Goal: Task Accomplishment & Management: Complete application form

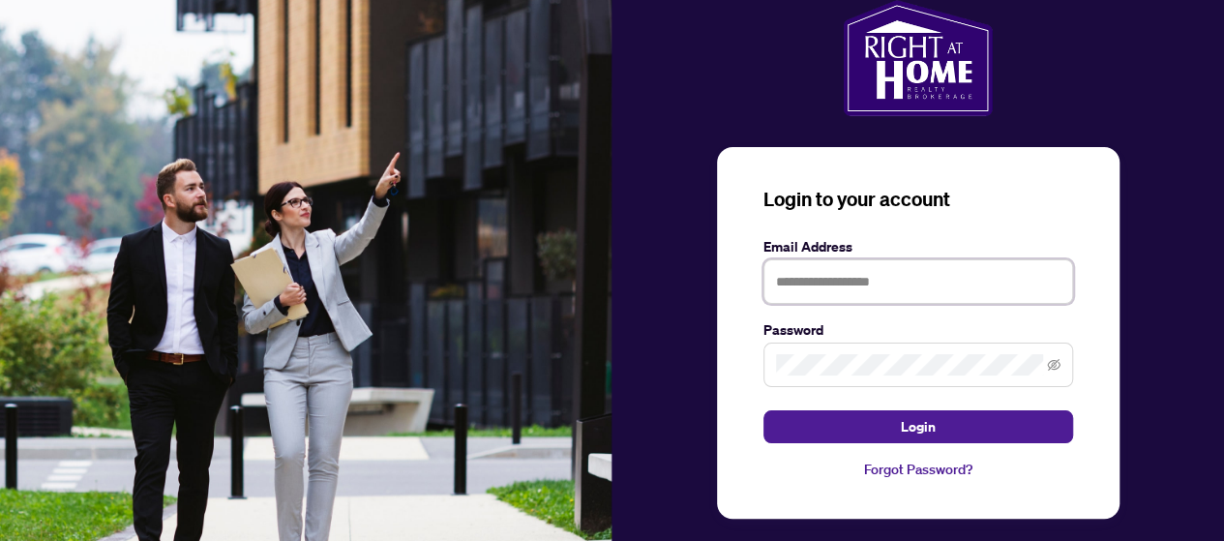
type input "**********"
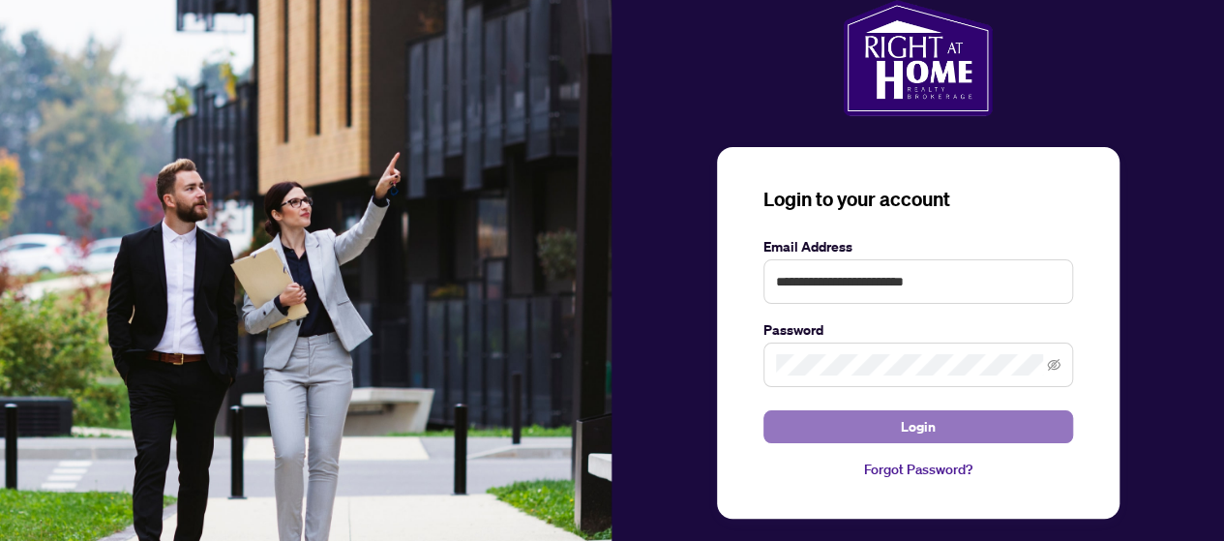
click at [904, 429] on span "Login" at bounding box center [918, 426] width 35 height 31
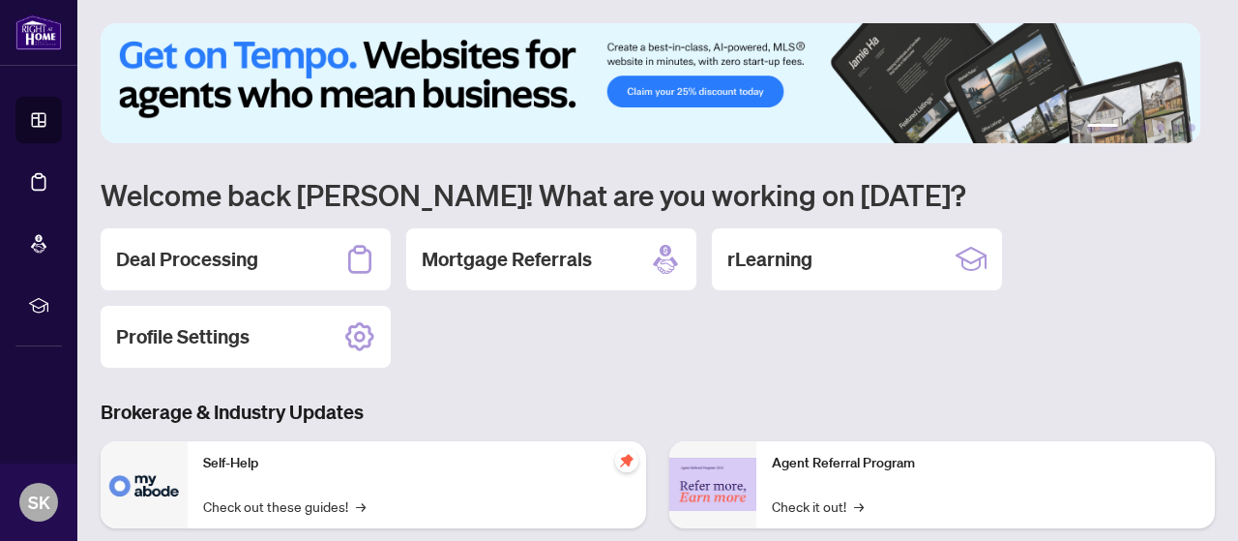
click at [39, 184] on icon at bounding box center [38, 181] width 19 height 19
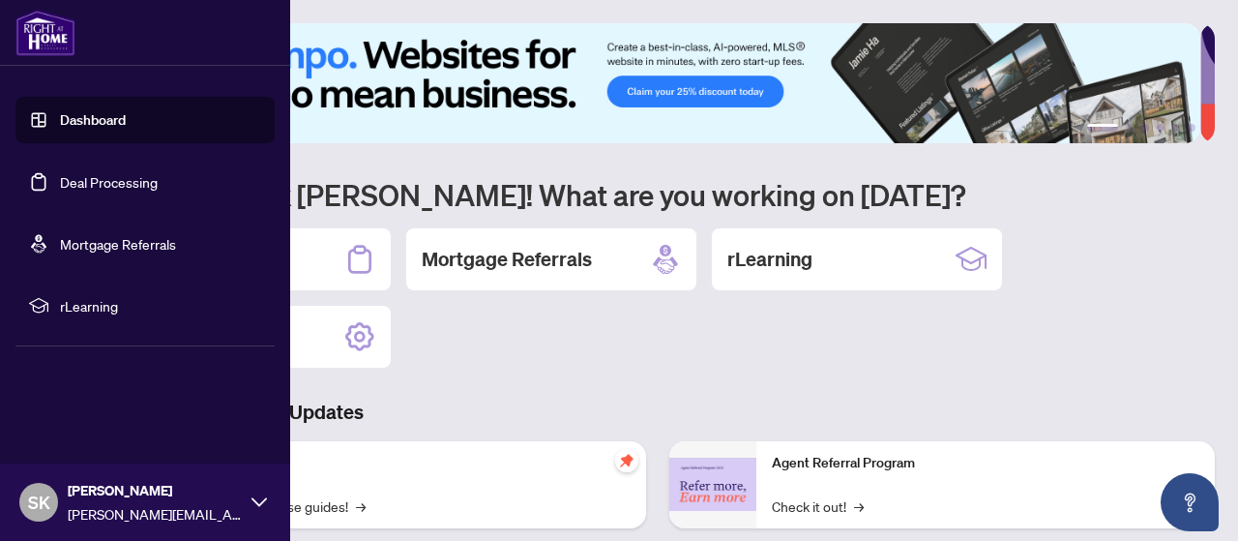
click at [99, 186] on link "Deal Processing" at bounding box center [109, 181] width 98 height 17
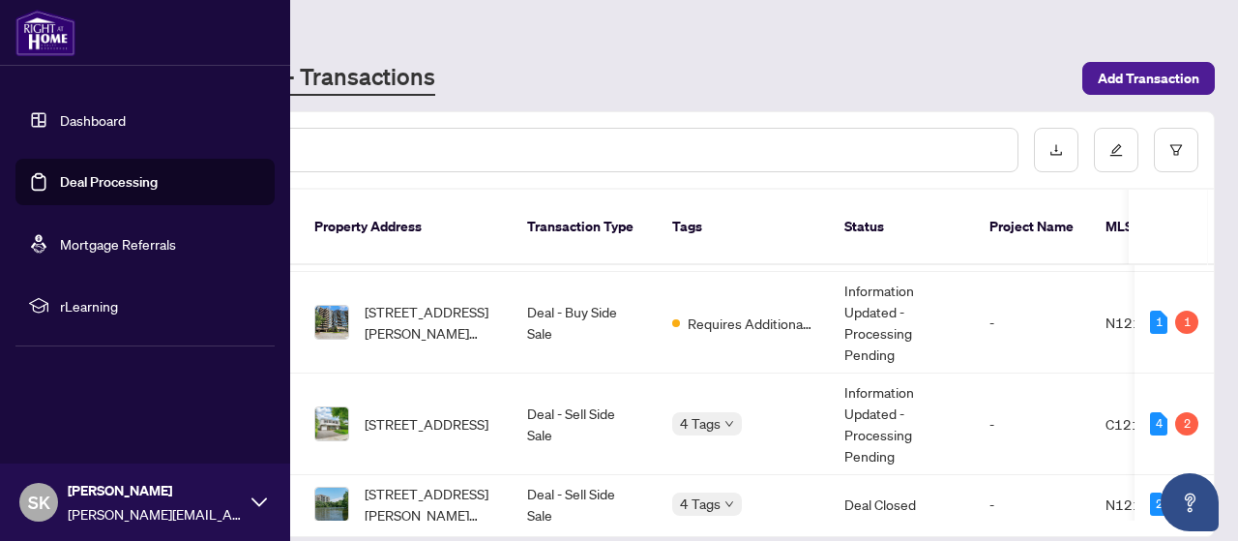
scroll to position [93, 0]
click at [412, 303] on span "[STREET_ADDRESS][PERSON_NAME][PERSON_NAME]" at bounding box center [431, 324] width 132 height 43
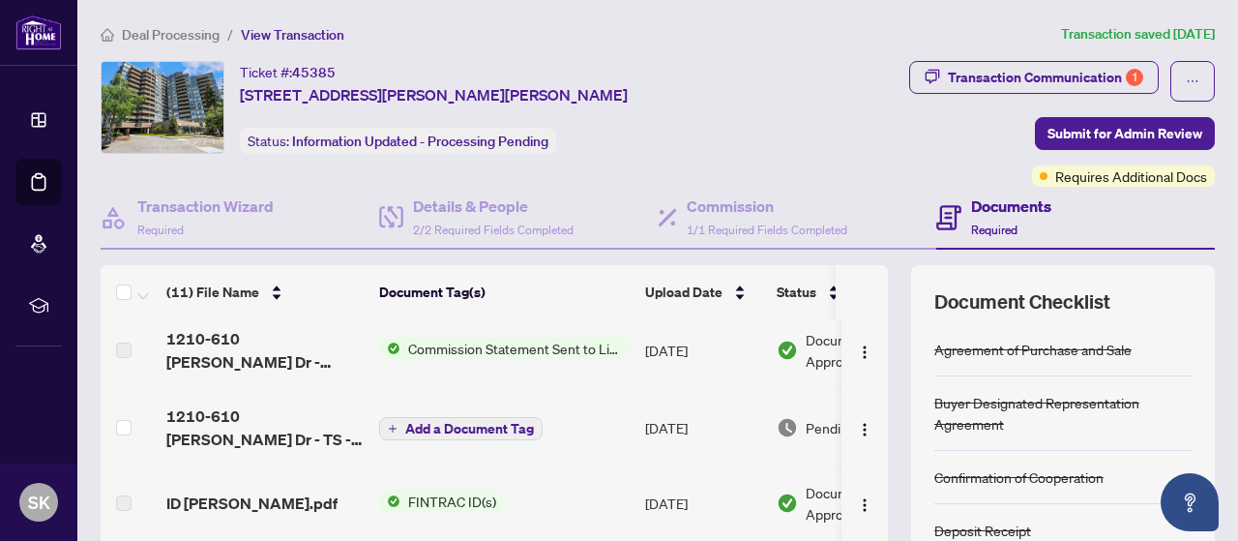
scroll to position [85, 0]
click at [250, 412] on span "1210-610 [PERSON_NAME] Dr - TS - AGENT TO REVIEW - [PERSON_NAME].pdf" at bounding box center [264, 427] width 197 height 46
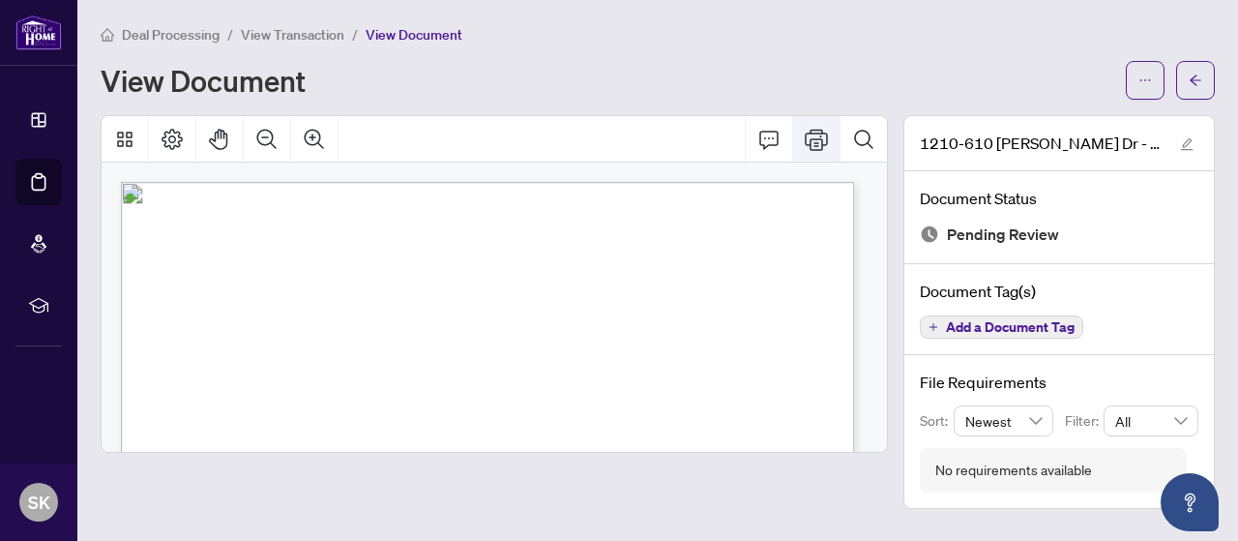
click at [805, 136] on icon "Print" at bounding box center [816, 139] width 23 height 23
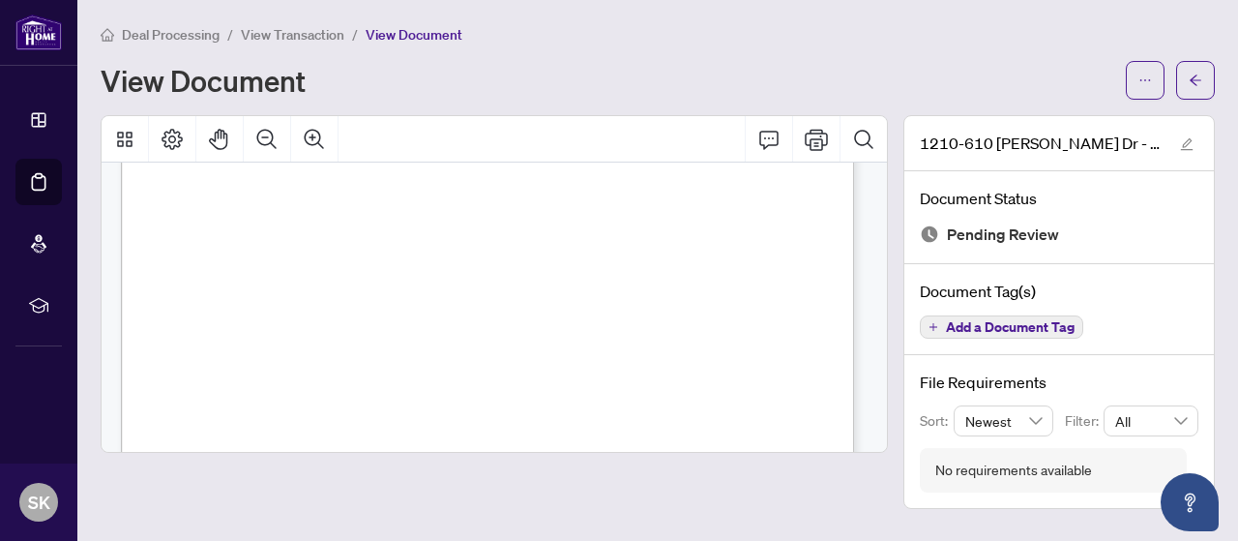
scroll to position [468, 0]
click at [959, 146] on span "1210-610 [PERSON_NAME] Dr - TS - AGENT TO REVIEW - [PERSON_NAME].pdf" at bounding box center [1041, 143] width 242 height 23
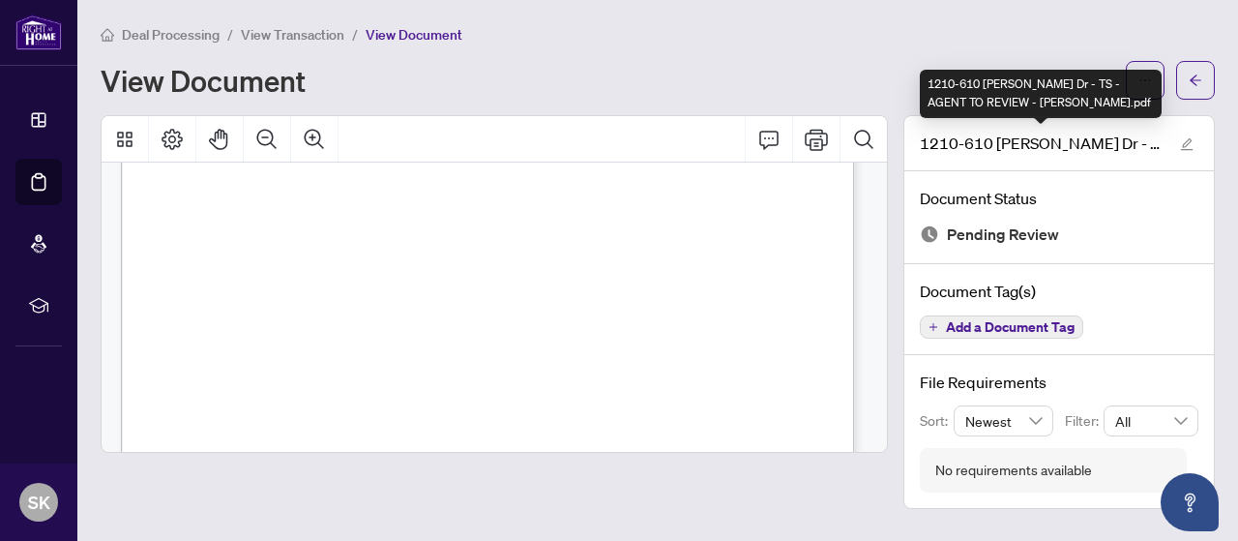
click at [309, 38] on span "View Transaction" at bounding box center [293, 34] width 104 height 17
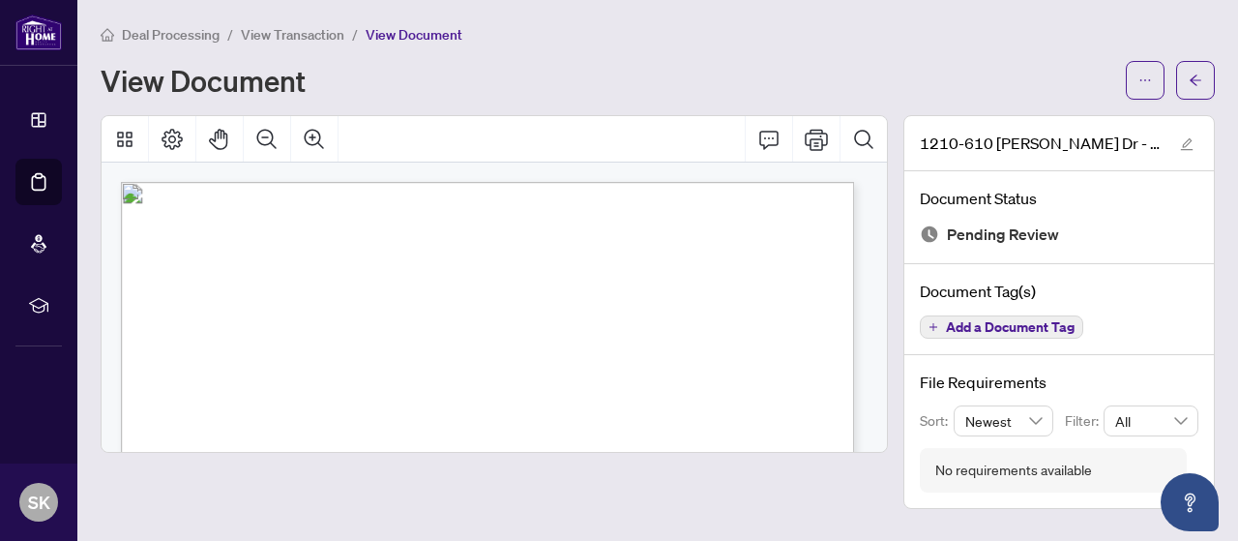
click at [175, 37] on span "Deal Processing" at bounding box center [171, 34] width 98 height 17
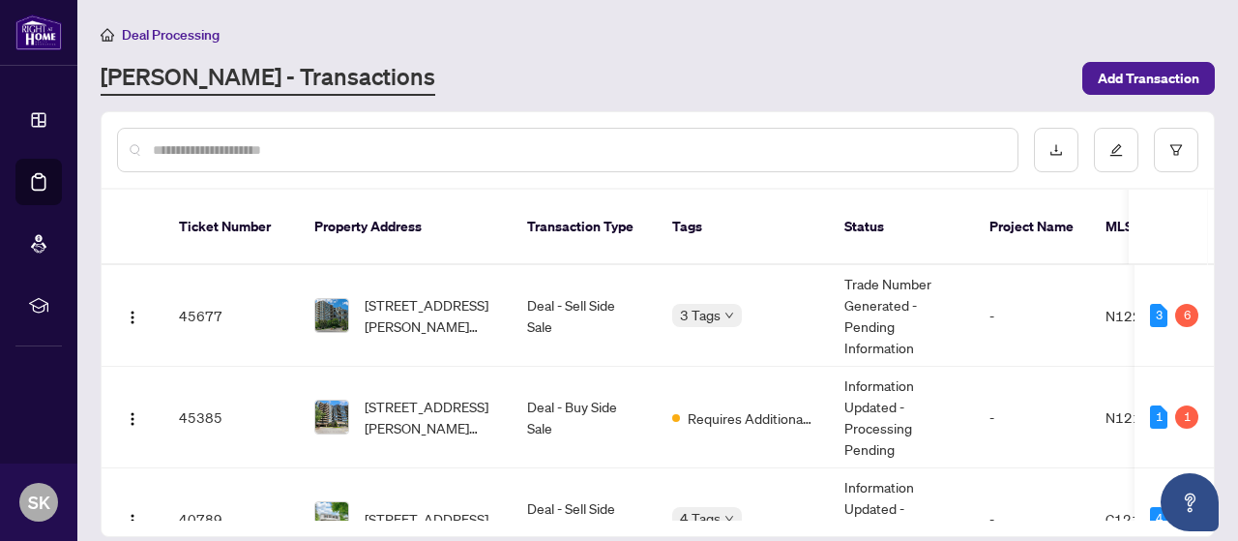
click at [163, 35] on span "Deal Processing" at bounding box center [171, 34] width 98 height 17
click at [878, 156] on input "text" at bounding box center [577, 149] width 849 height 21
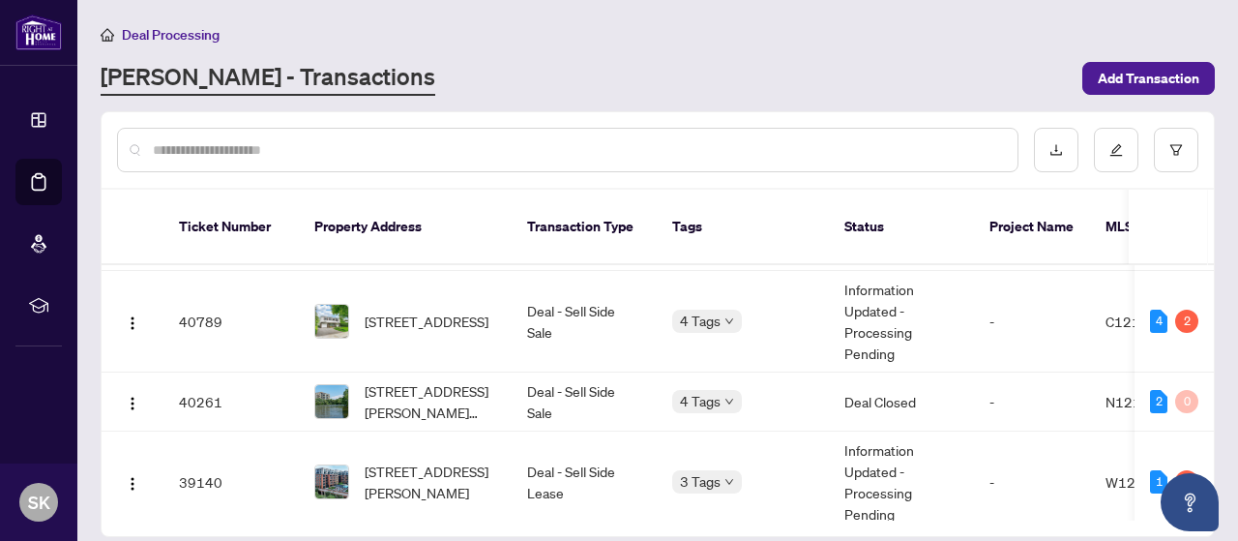
click at [38, 126] on icon at bounding box center [39, 120] width 14 height 14
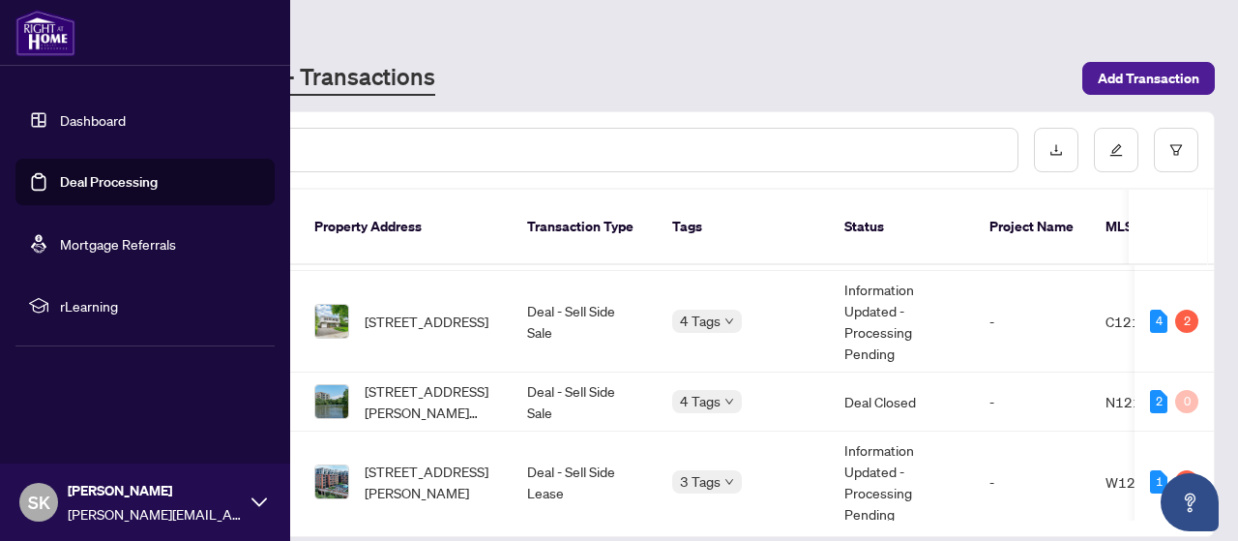
click at [60, 182] on link "Deal Processing" at bounding box center [109, 181] width 98 height 17
click at [291, 282] on td "40789" at bounding box center [230, 322] width 135 height 102
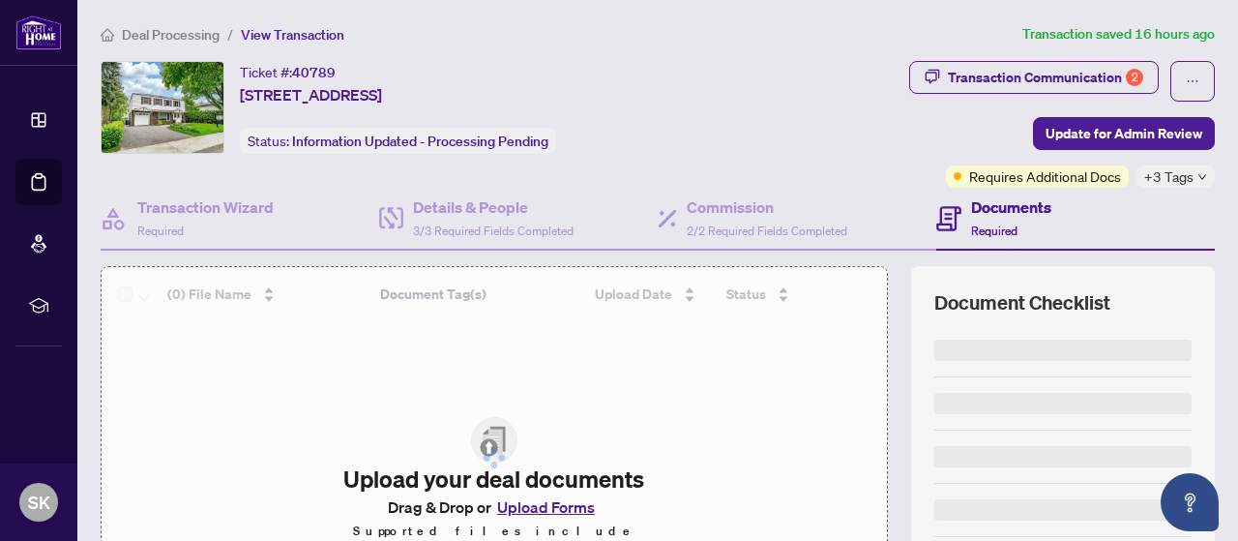
click at [42, 186] on icon at bounding box center [38, 181] width 19 height 19
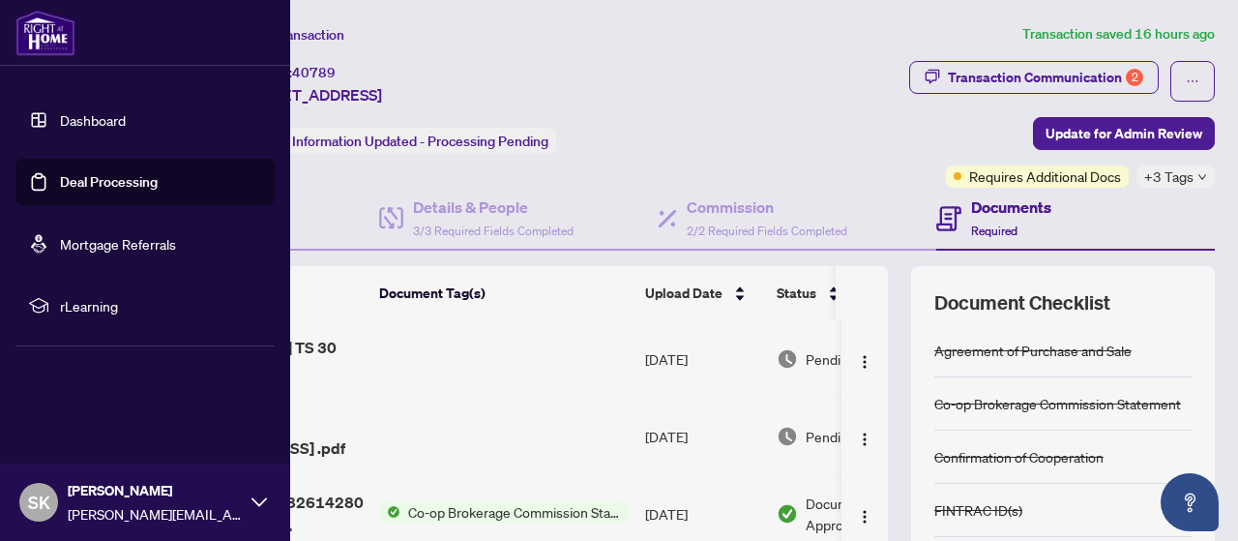
click at [104, 184] on link "Deal Processing" at bounding box center [109, 181] width 98 height 17
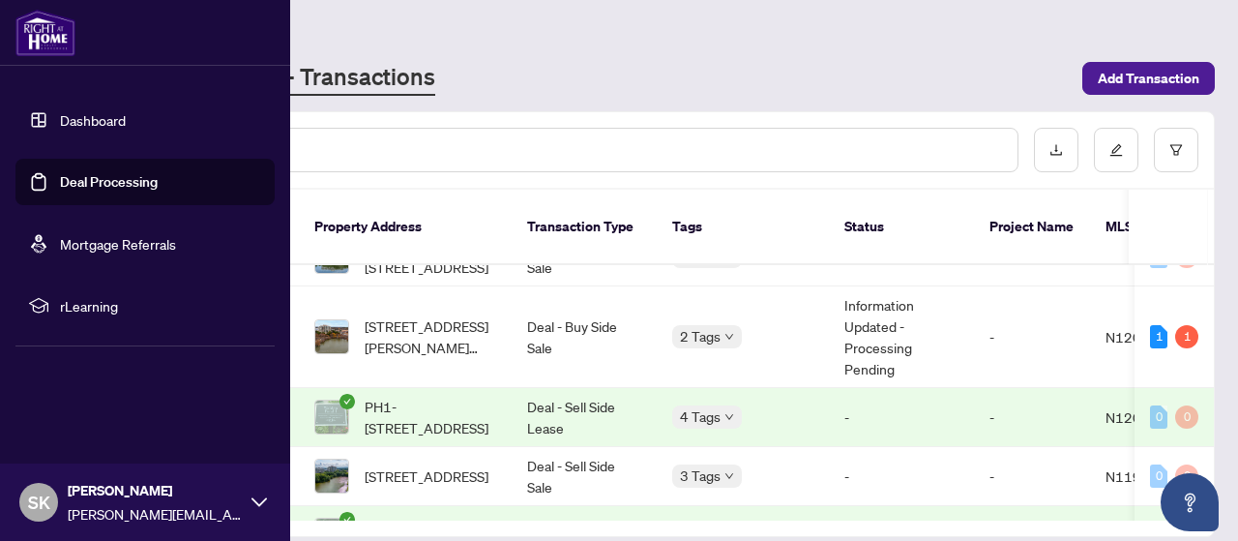
scroll to position [619, 0]
click at [426, 317] on span "[STREET_ADDRESS][PERSON_NAME][PERSON_NAME]" at bounding box center [431, 338] width 132 height 43
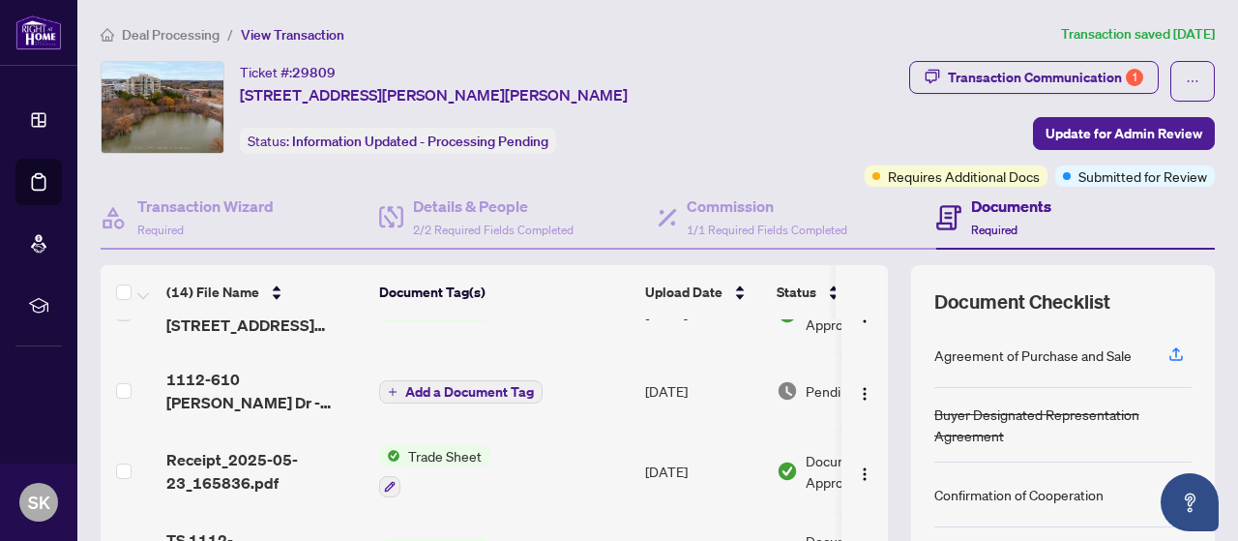
scroll to position [128, 0]
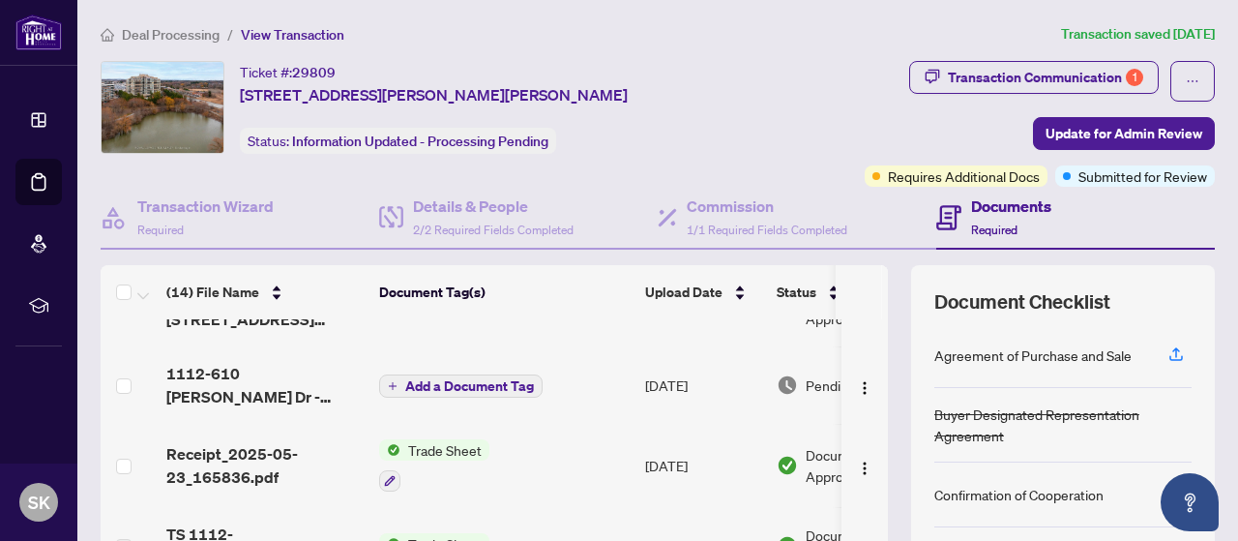
click at [252, 377] on span "1112-610 [PERSON_NAME] Dr - REVISED TS FOR [PERSON_NAME].pdf" at bounding box center [264, 385] width 197 height 46
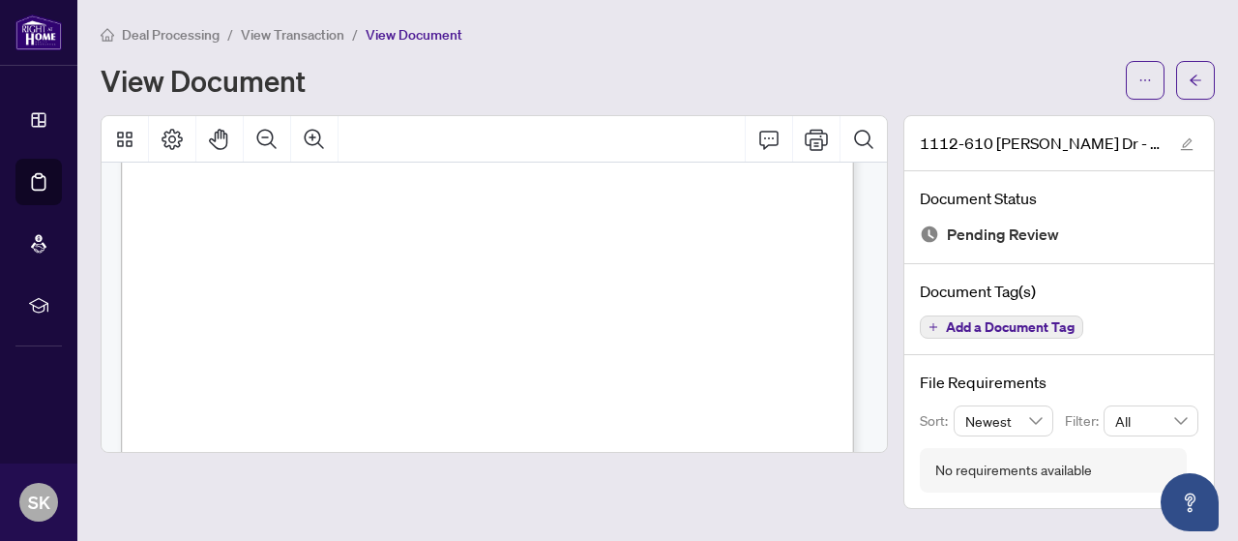
scroll to position [394, 0]
click at [799, 129] on button "Print" at bounding box center [816, 139] width 46 height 46
click at [1196, 79] on icon "arrow-left" at bounding box center [1196, 79] width 12 height 11
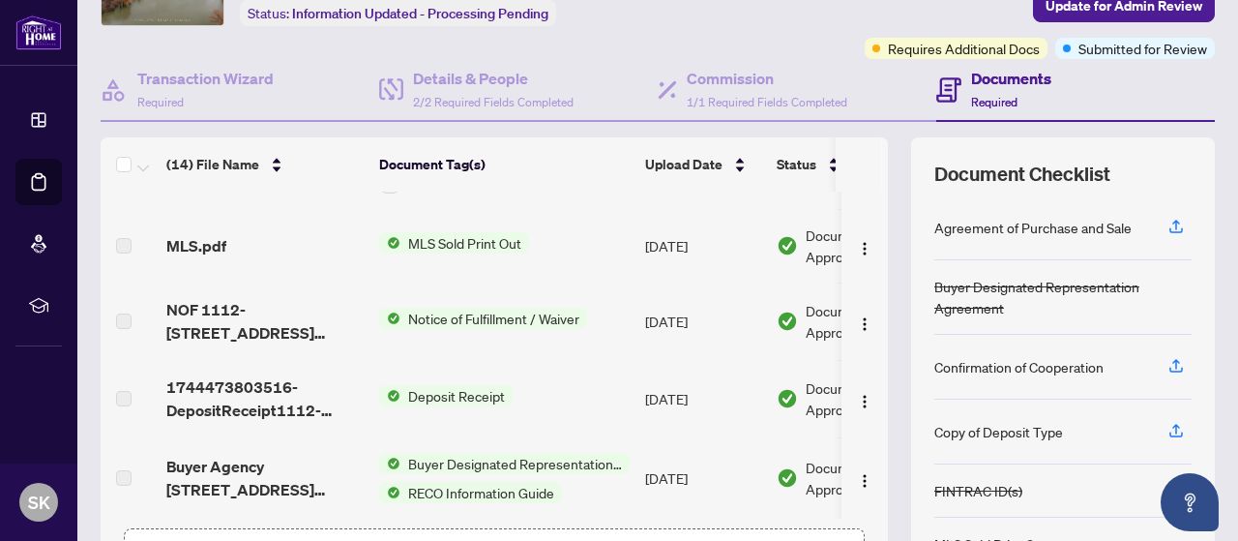
scroll to position [266, 0]
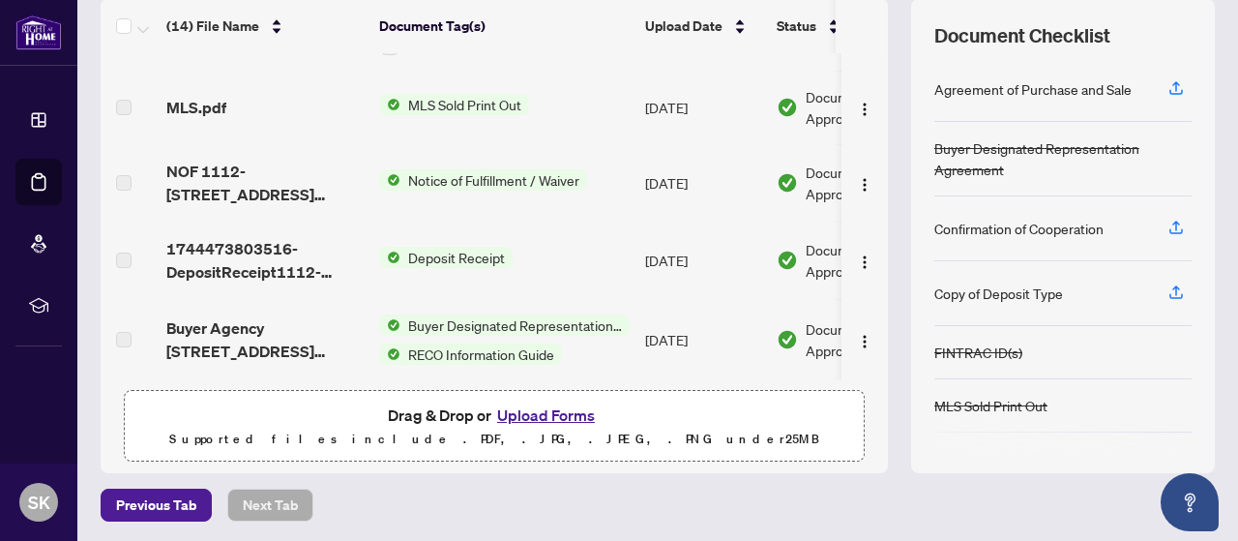
click at [542, 412] on button "Upload Forms" at bounding box center [545, 414] width 109 height 25
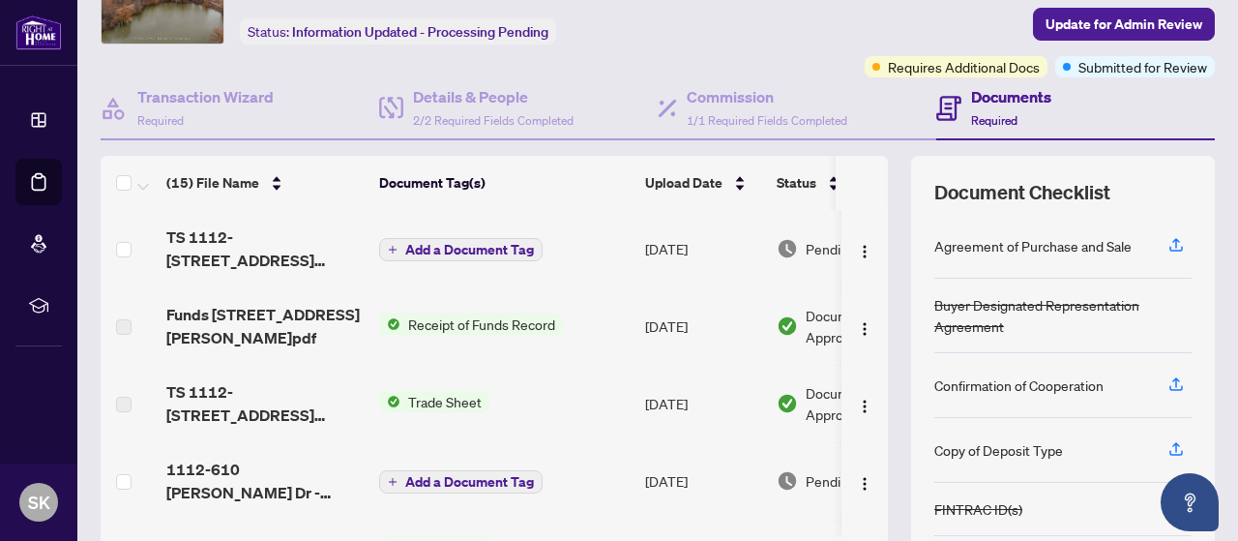
scroll to position [0, 0]
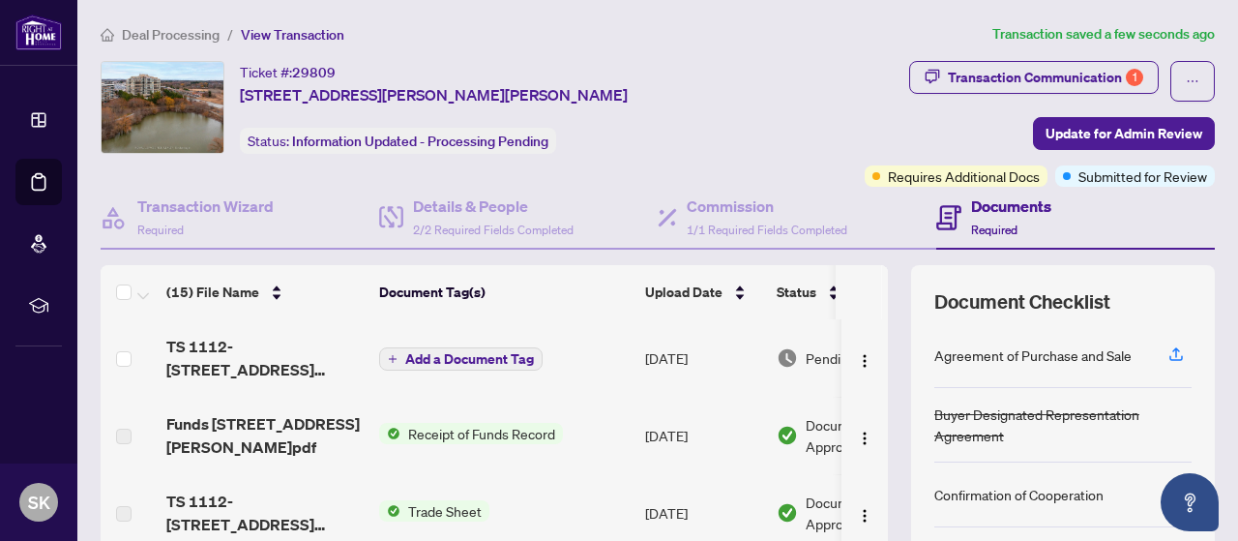
click at [260, 350] on span "TS 1112-[STREET_ADDRESS][PERSON_NAME]pdf" at bounding box center [264, 358] width 197 height 46
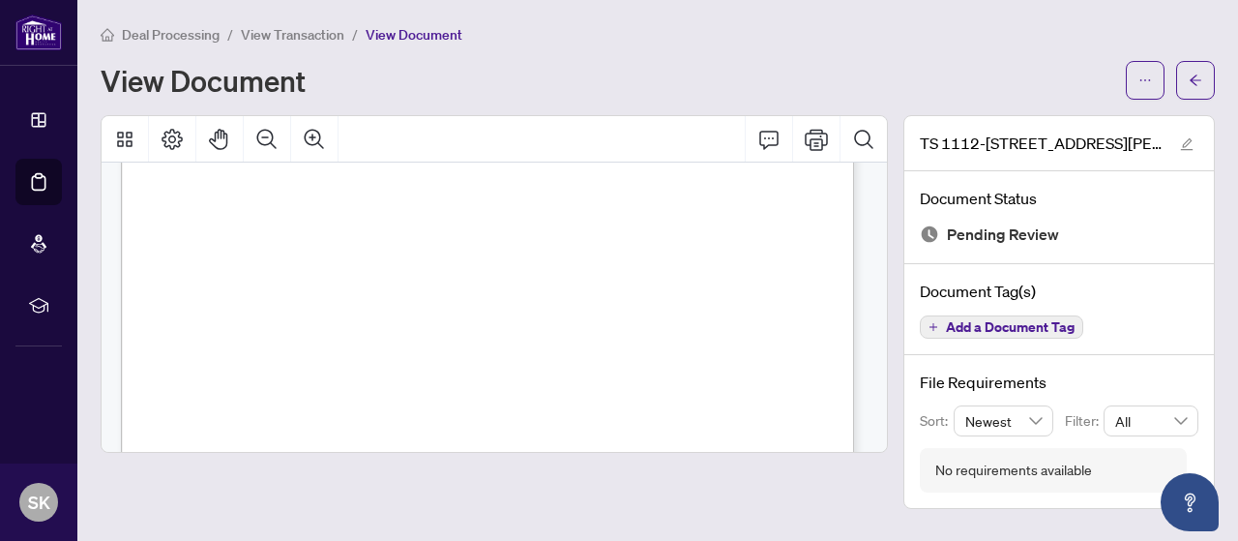
scroll to position [304, 0]
click at [1177, 81] on button "button" at bounding box center [1195, 80] width 39 height 39
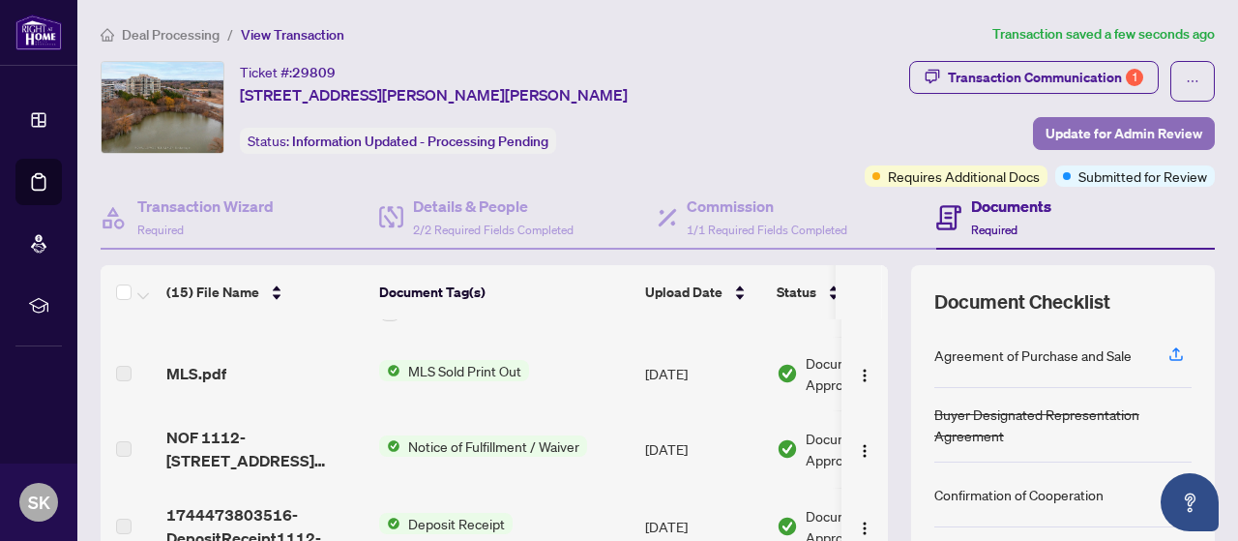
click at [1072, 132] on span "Update for Admin Review" at bounding box center [1124, 133] width 157 height 31
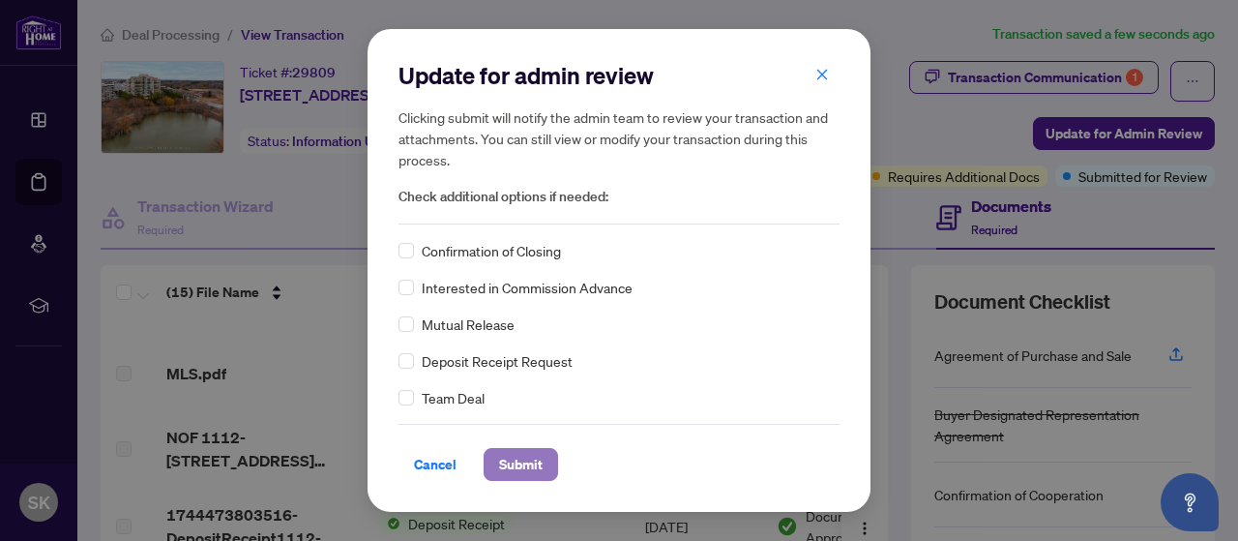
click at [514, 462] on span "Submit" at bounding box center [521, 464] width 44 height 31
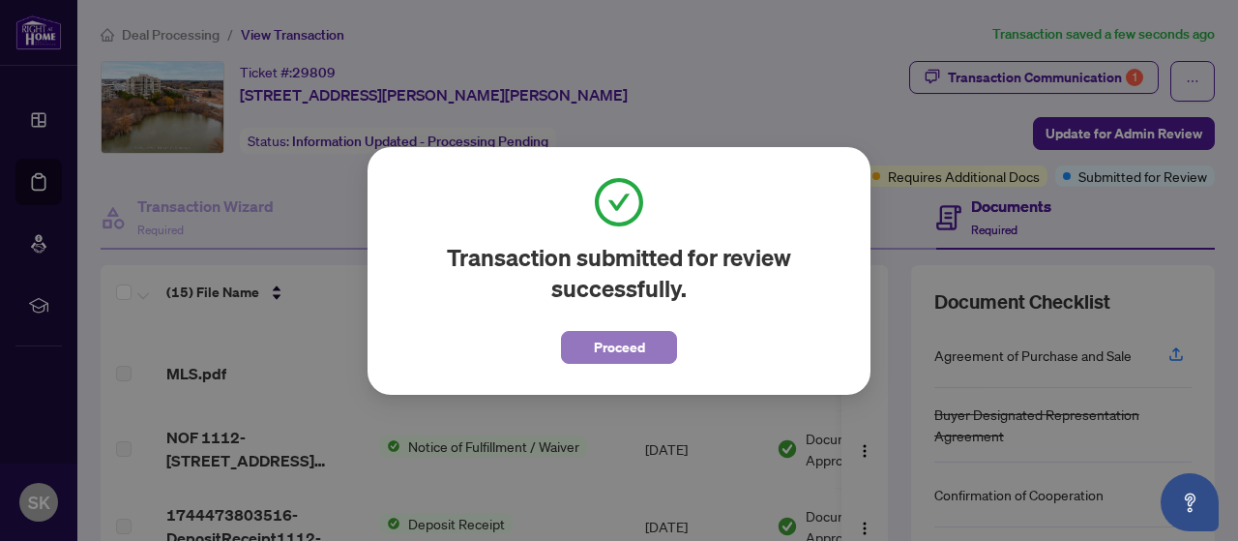
click at [598, 352] on span "Proceed" at bounding box center [619, 347] width 51 height 31
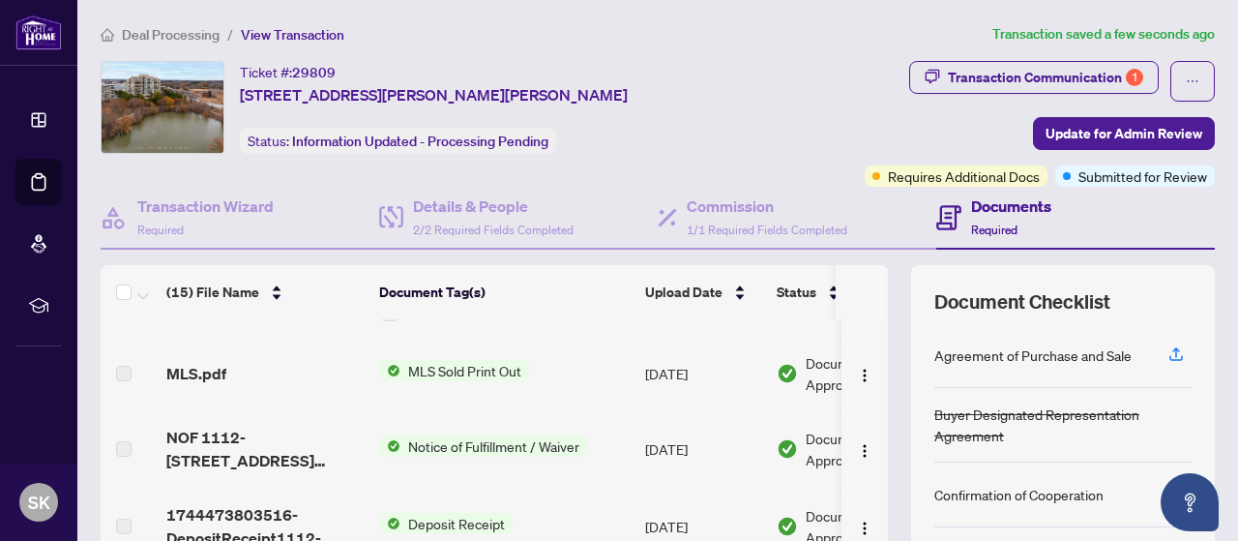
click at [39, 186] on icon at bounding box center [38, 181] width 19 height 19
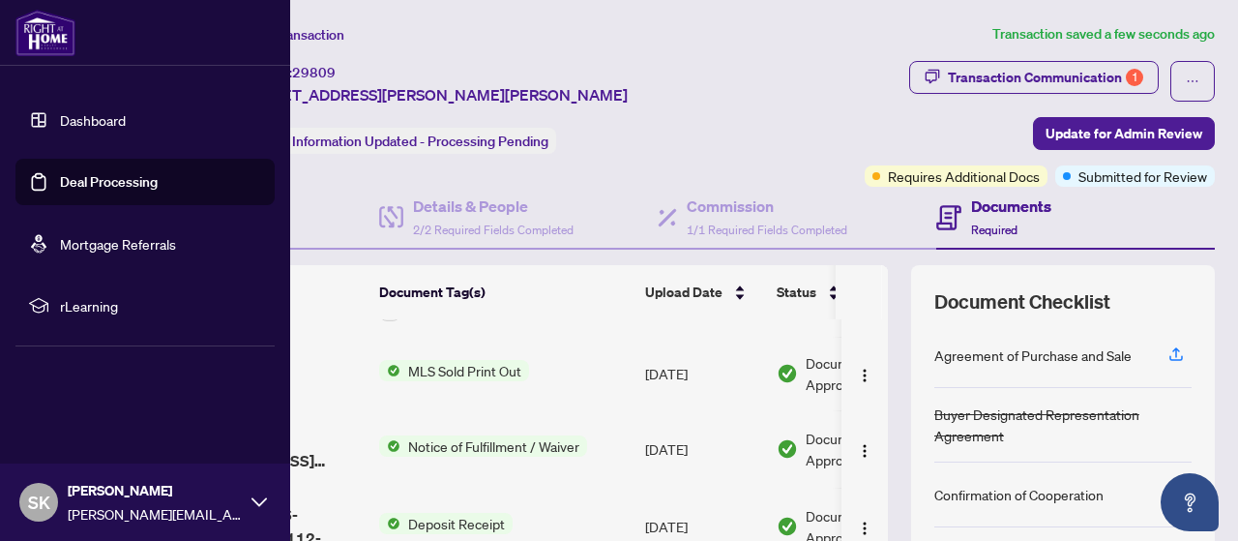
click at [128, 191] on link "Deal Processing" at bounding box center [109, 181] width 98 height 17
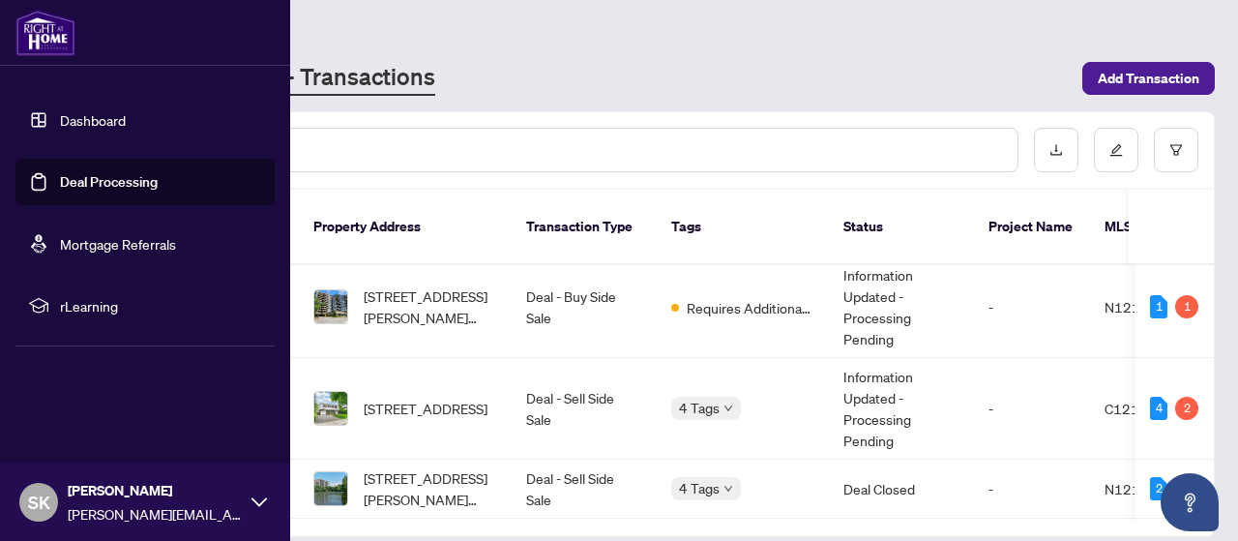
scroll to position [108, 1]
click at [446, 287] on span "[STREET_ADDRESS][PERSON_NAME][PERSON_NAME]" at bounding box center [430, 308] width 132 height 43
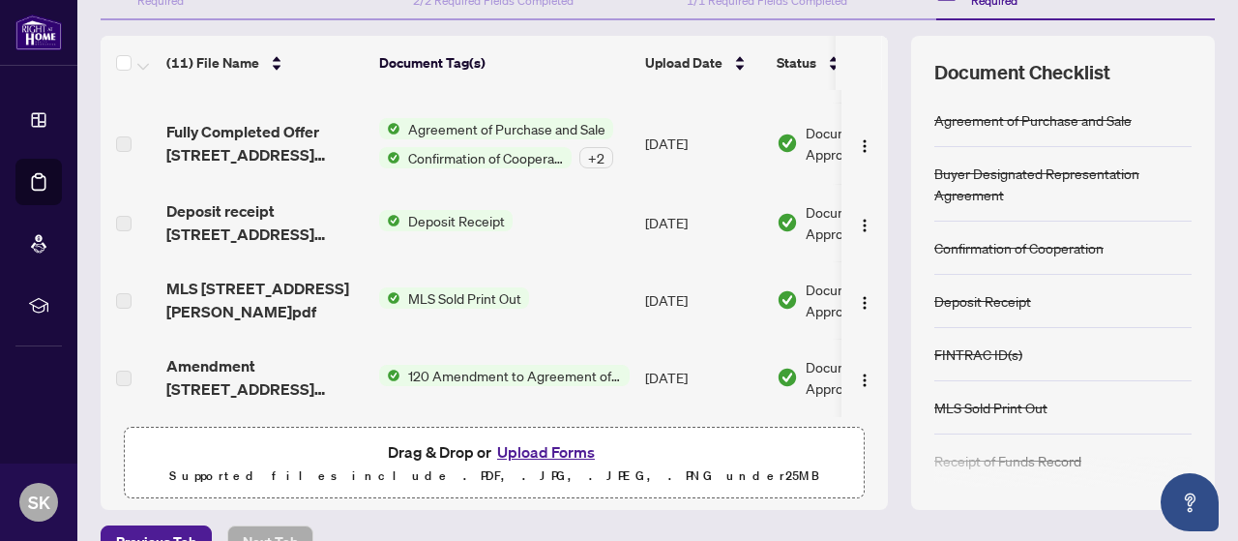
scroll to position [266, 0]
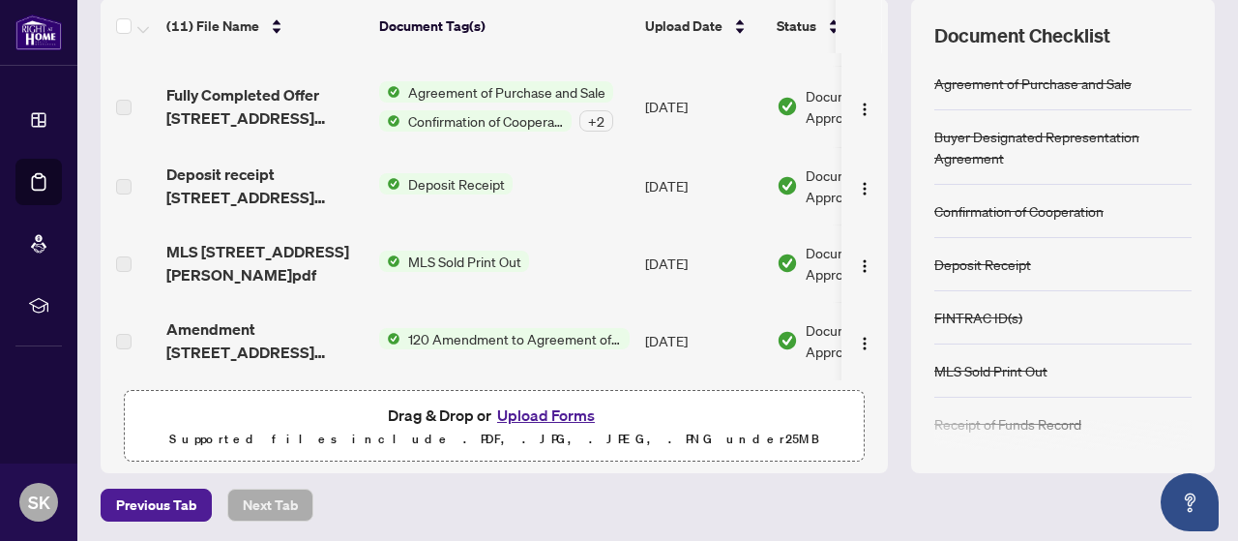
click at [534, 405] on button "Upload Forms" at bounding box center [545, 414] width 109 height 25
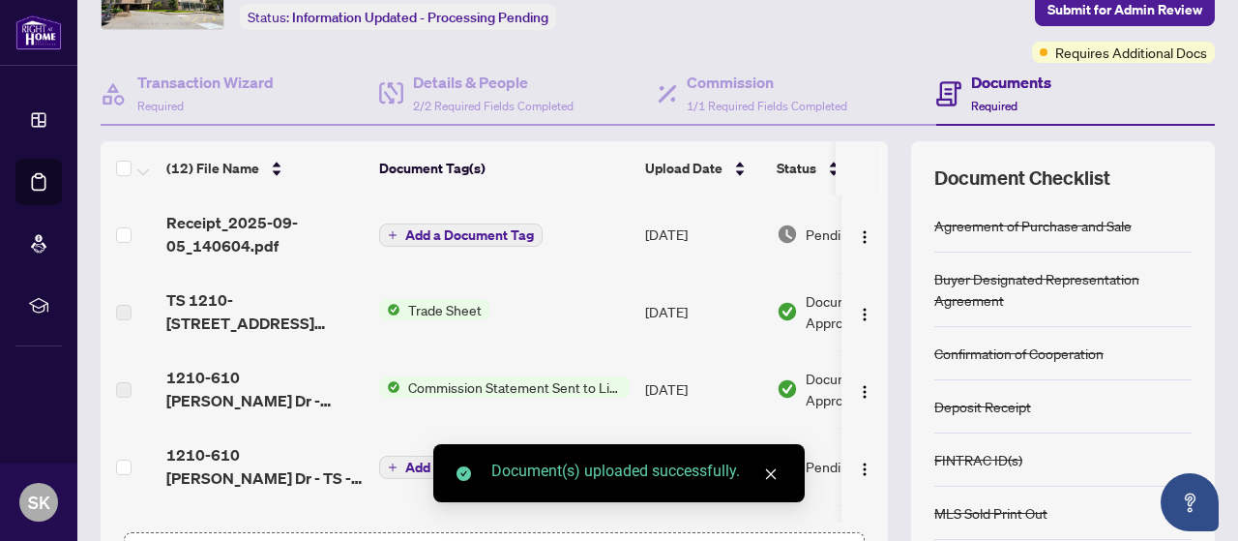
scroll to position [0, 0]
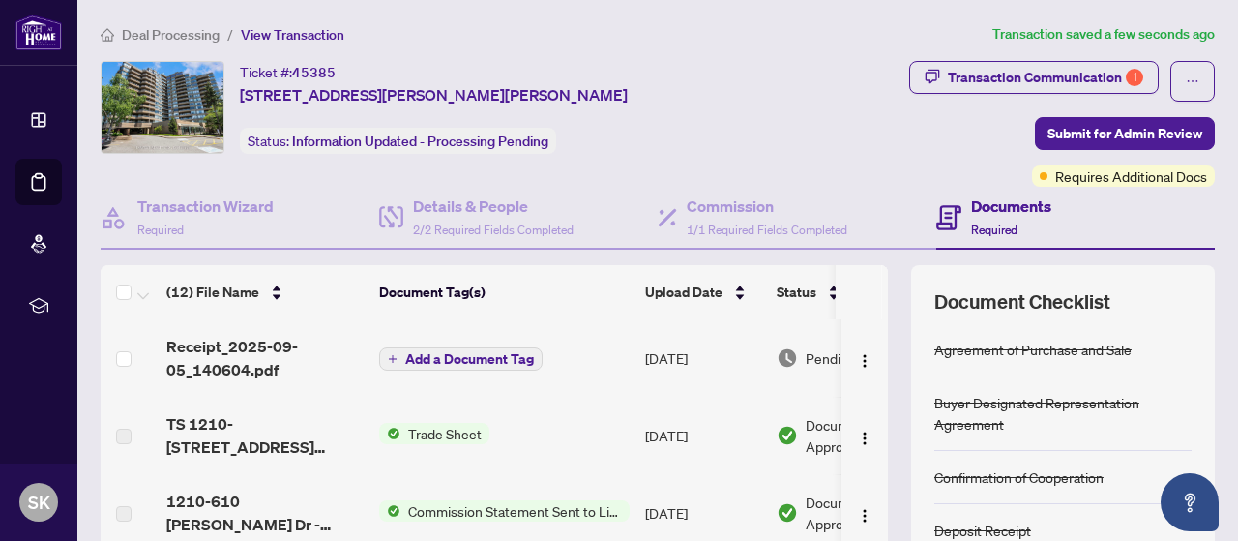
click at [223, 358] on span "Receipt_2025-09-05_140604.pdf" at bounding box center [264, 358] width 197 height 46
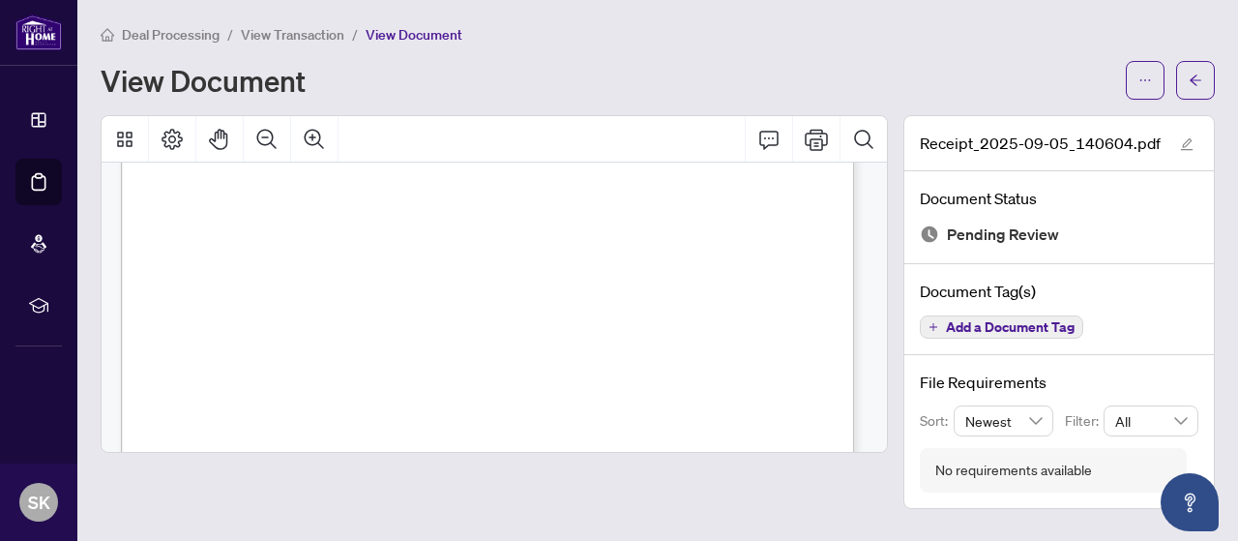
scroll to position [197, 0]
click at [1190, 83] on icon "arrow-left" at bounding box center [1196, 81] width 14 height 14
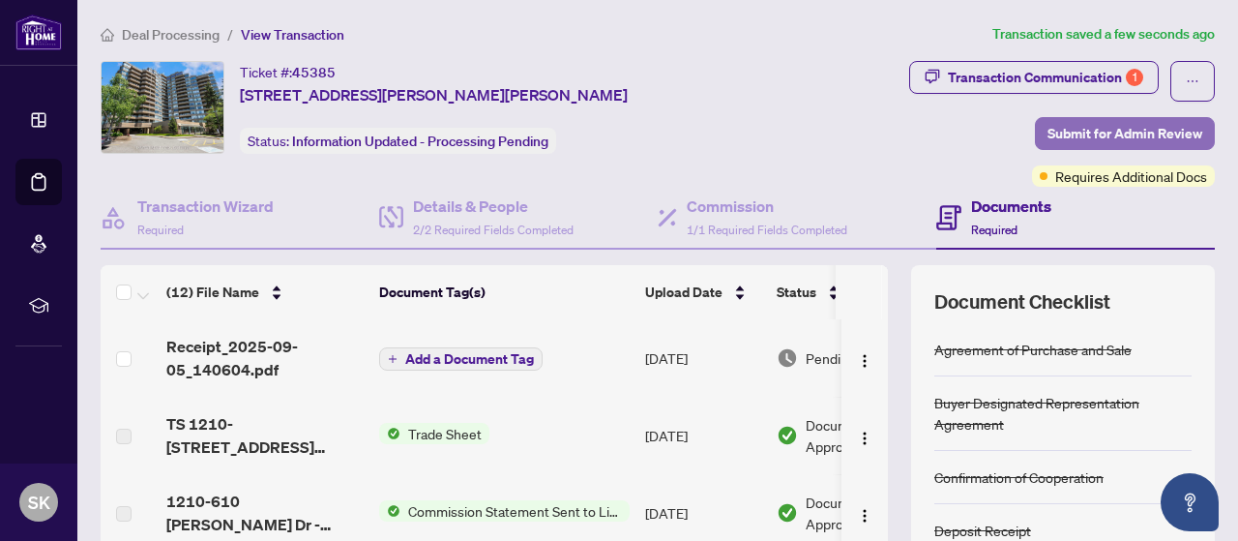
click at [1072, 134] on span "Submit for Admin Review" at bounding box center [1125, 133] width 155 height 31
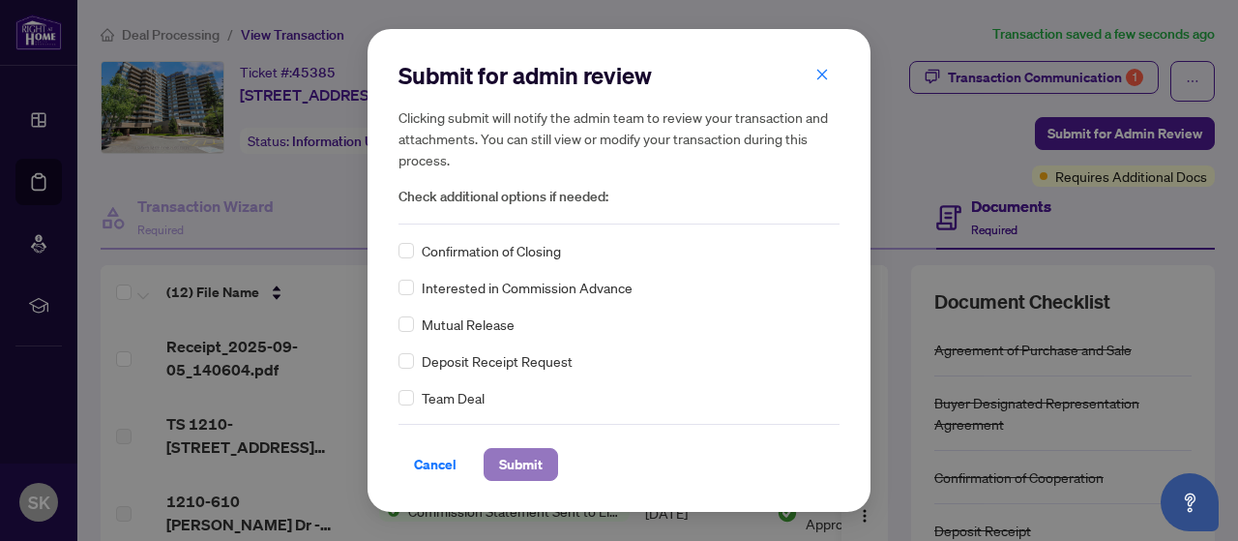
click at [520, 468] on span "Submit" at bounding box center [521, 464] width 44 height 31
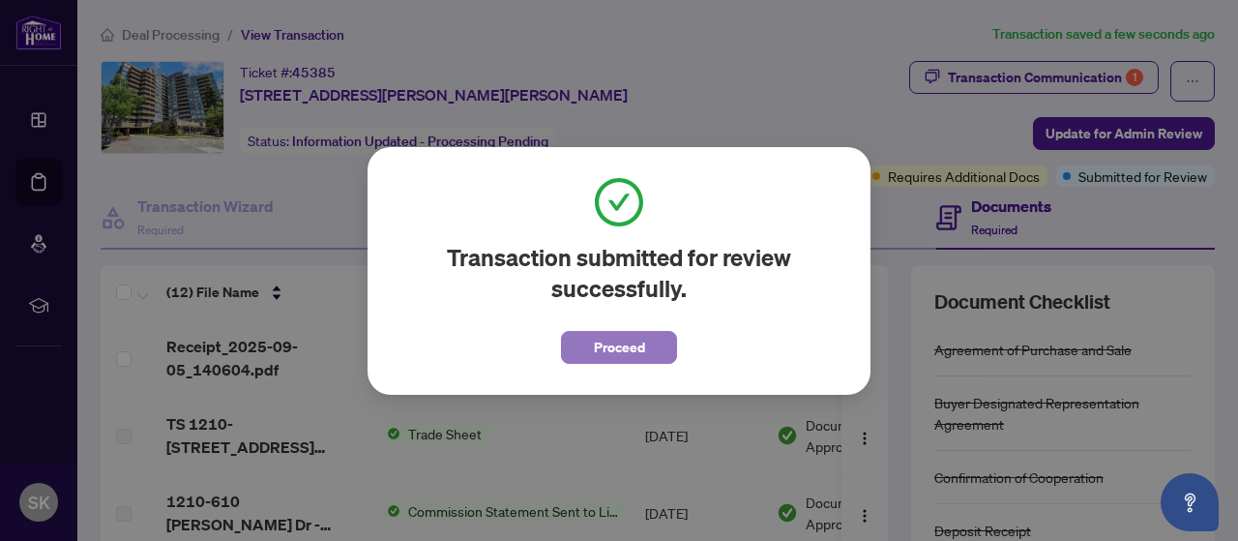
click at [611, 351] on span "Proceed" at bounding box center [619, 347] width 51 height 31
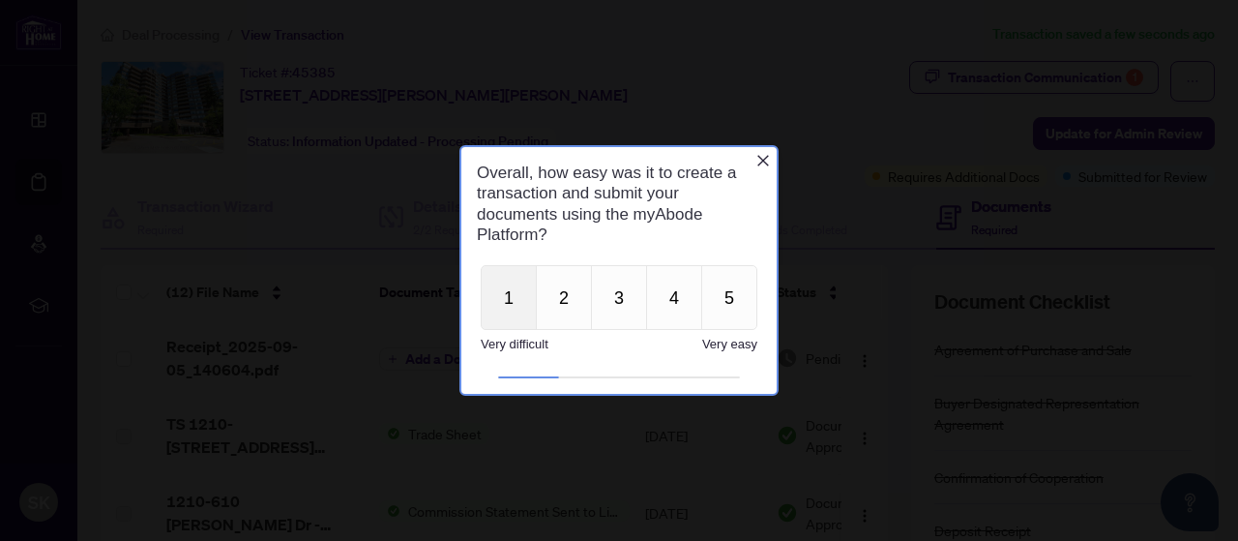
click at [493, 299] on button "1" at bounding box center [509, 297] width 56 height 65
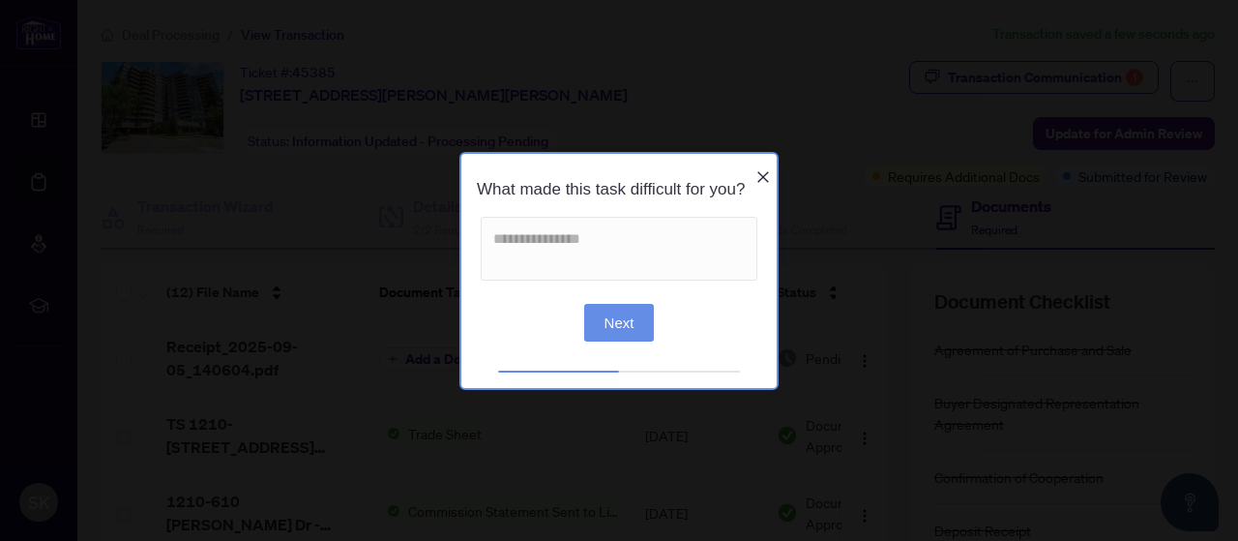
click at [757, 169] on icon "Close button" at bounding box center [763, 176] width 15 height 15
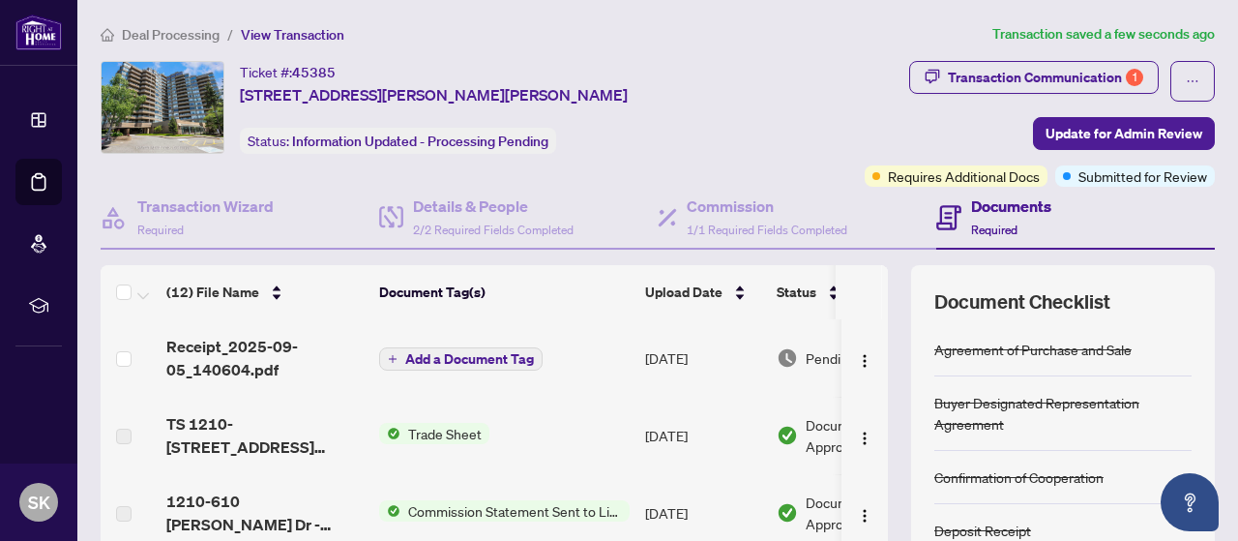
click at [747, 165] on div "Ticket #: 45385 [STREET_ADDRESS][PERSON_NAME][PERSON_NAME] Status: Information …" at bounding box center [422, 124] width 650 height 126
